Goal: Transaction & Acquisition: Purchase product/service

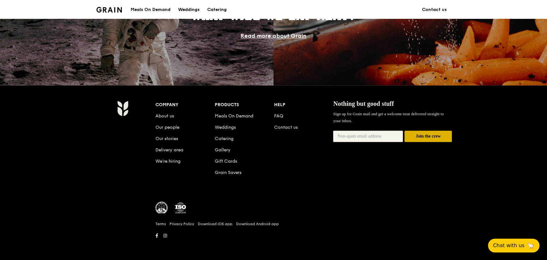
scroll to position [714, 0]
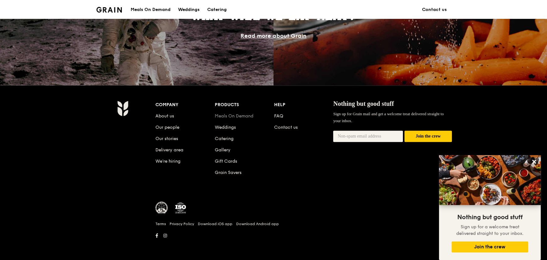
click at [233, 113] on link "Meals On Demand" at bounding box center [234, 115] width 39 height 5
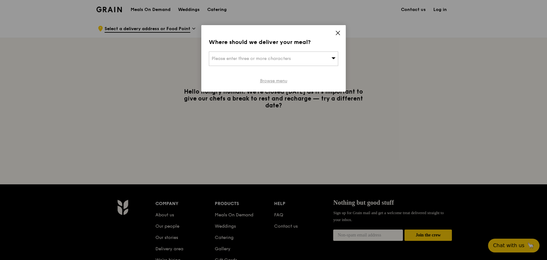
click at [283, 84] on link "Browse menu" at bounding box center [273, 81] width 27 height 6
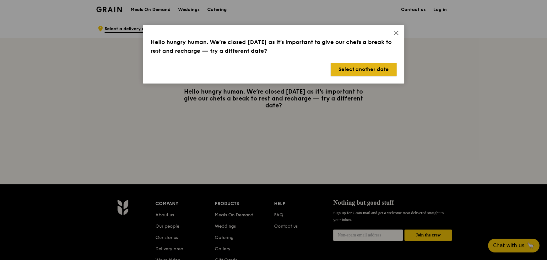
click at [361, 76] on button "Select another date" at bounding box center [363, 69] width 66 height 13
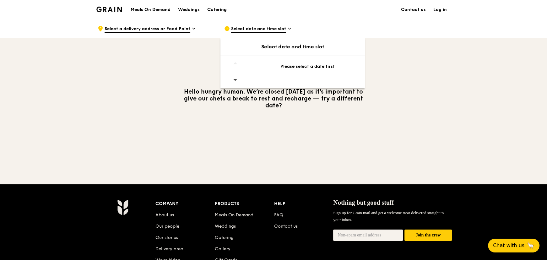
click at [299, 70] on div "Please select a date first" at bounding box center [307, 66] width 99 height 6
click at [233, 87] on span at bounding box center [235, 79] width 4 height 15
click at [233, 82] on icon at bounding box center [235, 79] width 4 height 5
click at [257, 50] on div "Select date and time slot" at bounding box center [292, 47] width 144 height 8
click at [307, 42] on div "Select date and time slot" at bounding box center [292, 47] width 144 height 18
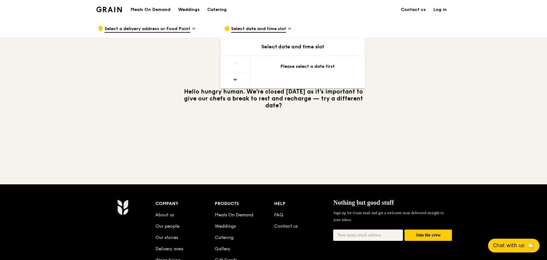
click at [327, 49] on div "Select date and time slot" at bounding box center [292, 47] width 144 height 8
drag, startPoint x: 291, startPoint y: 71, endPoint x: 252, endPoint y: 79, distance: 40.8
click at [290, 70] on div "Please select a date first" at bounding box center [307, 66] width 99 height 6
click at [233, 81] on icon at bounding box center [235, 80] width 4 height 2
click at [254, 47] on div "Select date and time slot" at bounding box center [292, 47] width 144 height 8
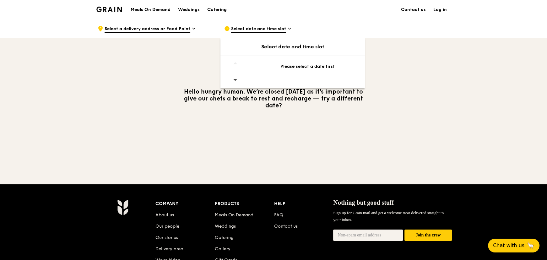
click at [239, 46] on div "Select date and time slot" at bounding box center [292, 47] width 144 height 8
click at [290, 28] on icon at bounding box center [289, 28] width 3 height 1
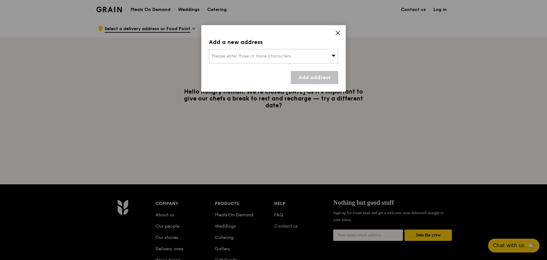
click at [254, 63] on div "Please enter three or more characters" at bounding box center [273, 56] width 129 height 14
